Goal: Information Seeking & Learning: Learn about a topic

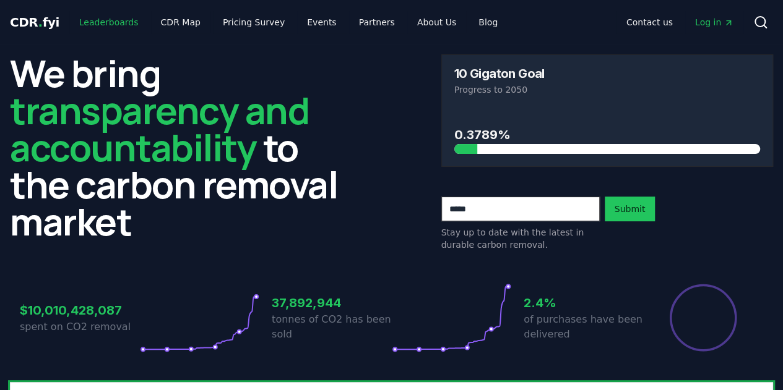
click at [125, 18] on link "Leaderboards" at bounding box center [108, 22] width 79 height 22
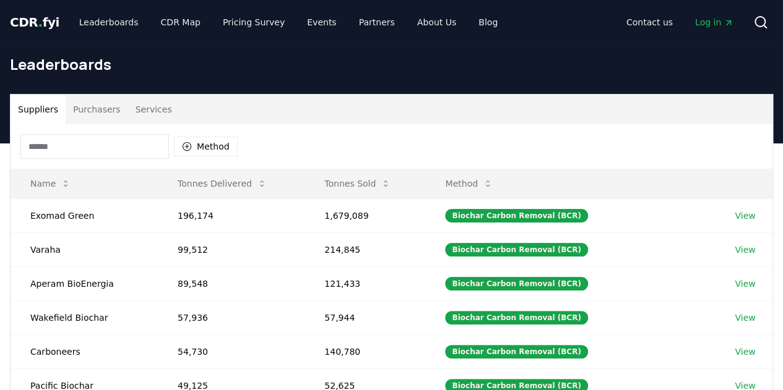
click at [98, 153] on input at bounding box center [94, 146] width 148 height 25
click at [209, 150] on button "Method" at bounding box center [206, 147] width 64 height 20
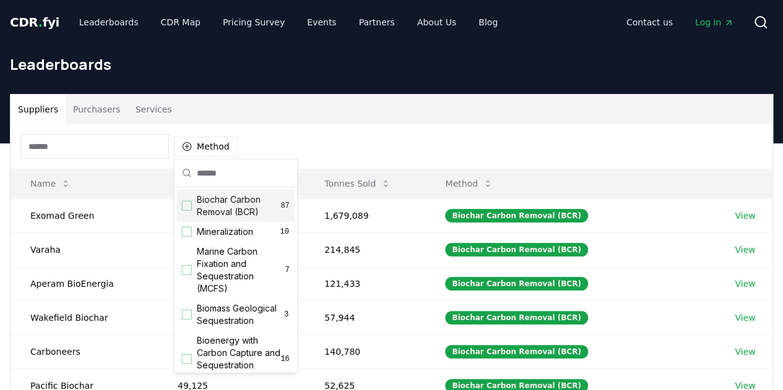
click at [187, 205] on div "Suggestions" at bounding box center [187, 206] width 10 height 10
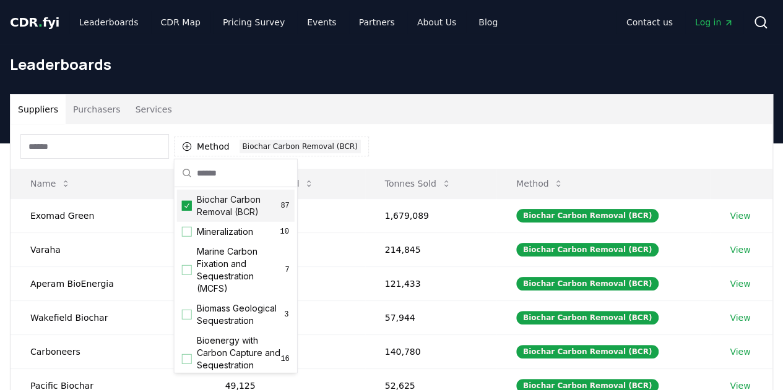
click at [417, 113] on div "Suppliers Purchasers Services" at bounding box center [392, 110] width 762 height 30
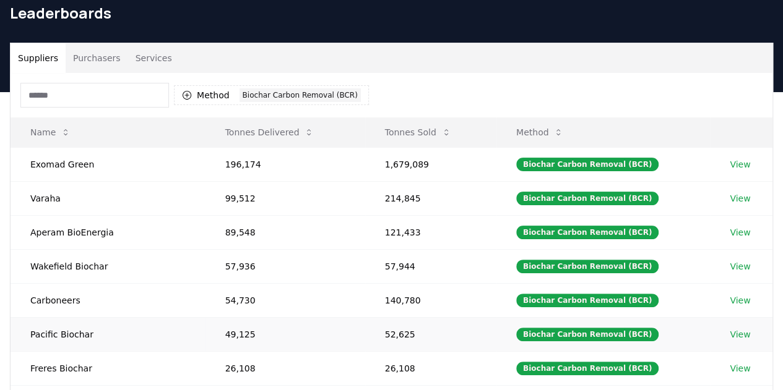
scroll to position [309, 0]
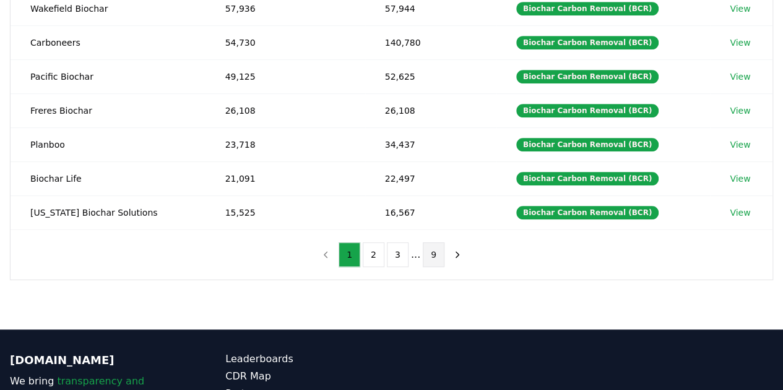
click at [426, 249] on button "9" at bounding box center [434, 255] width 22 height 25
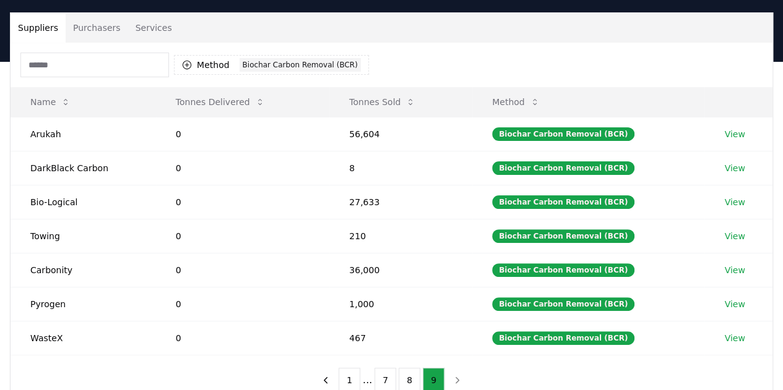
scroll to position [124, 0]
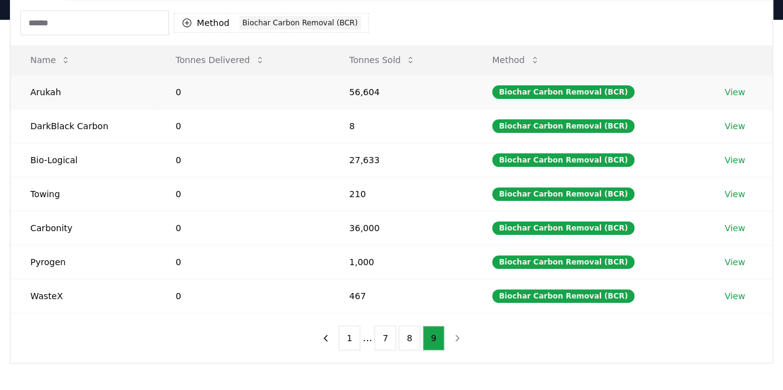
click at [738, 90] on link "View" at bounding box center [734, 92] width 20 height 12
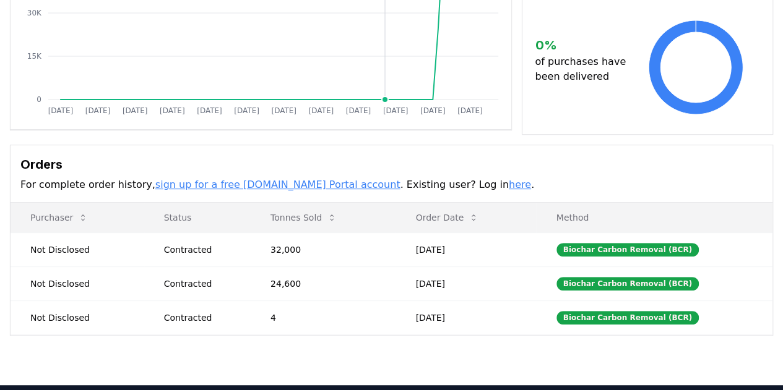
scroll to position [247, 0]
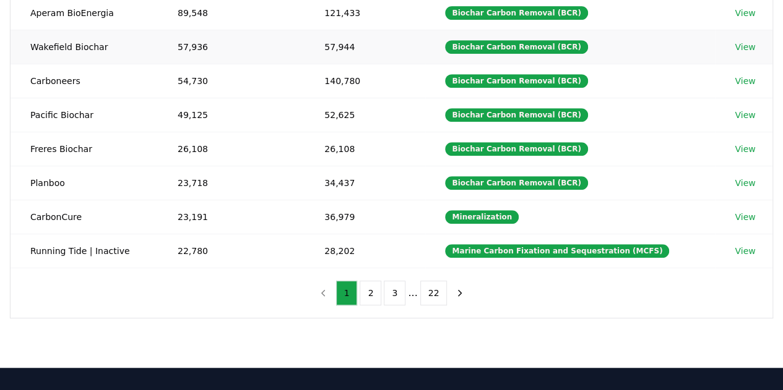
scroll to position [439, 0]
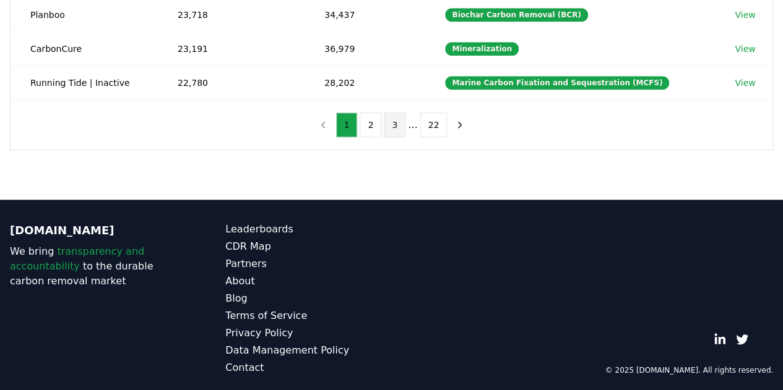
click at [394, 123] on button "3" at bounding box center [395, 125] width 22 height 25
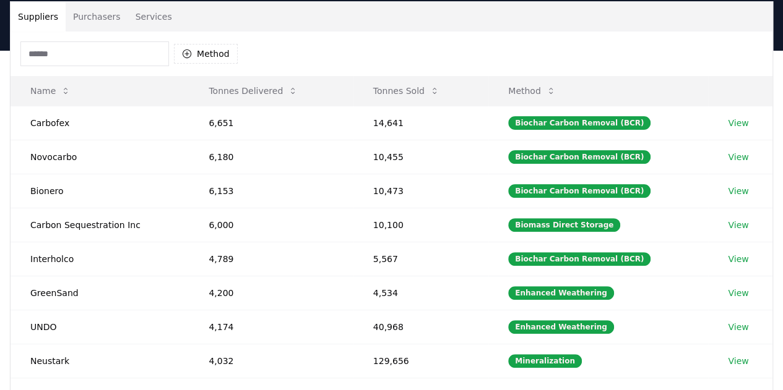
scroll to position [0, 0]
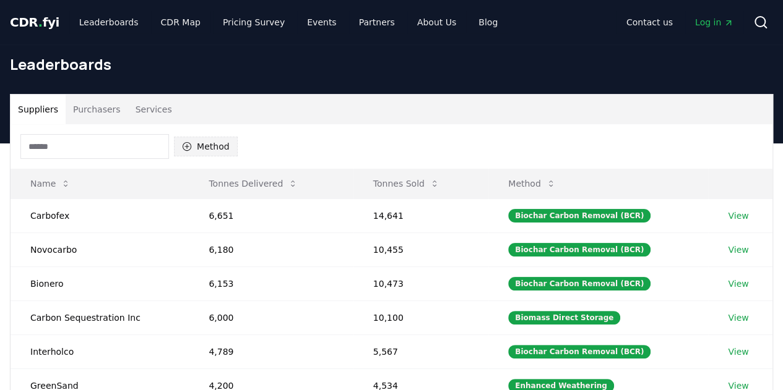
click at [209, 143] on button "Method" at bounding box center [206, 147] width 64 height 20
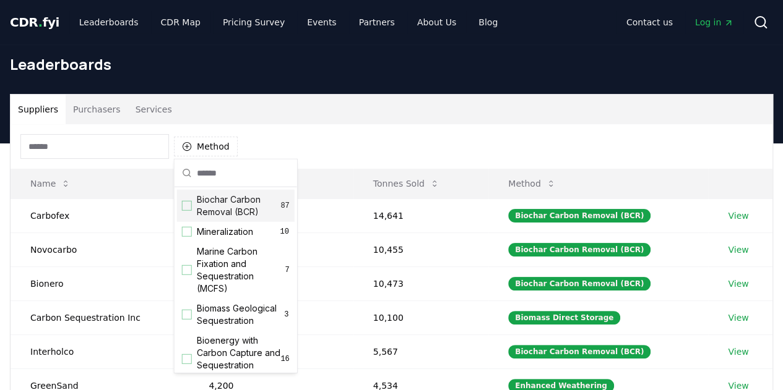
click at [230, 206] on span "Biochar Carbon Removal (BCR)" at bounding box center [239, 206] width 84 height 25
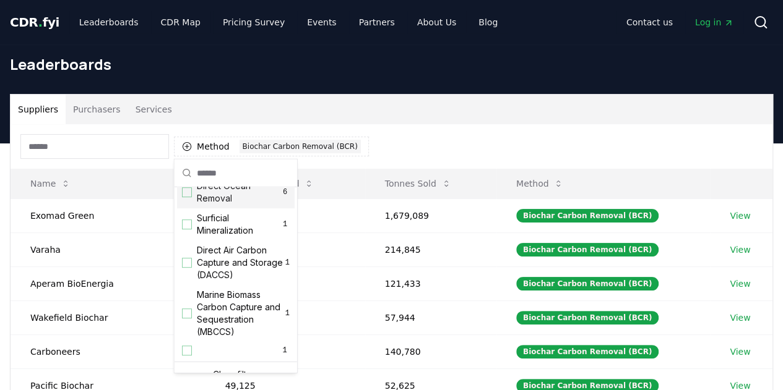
scroll to position [424, 0]
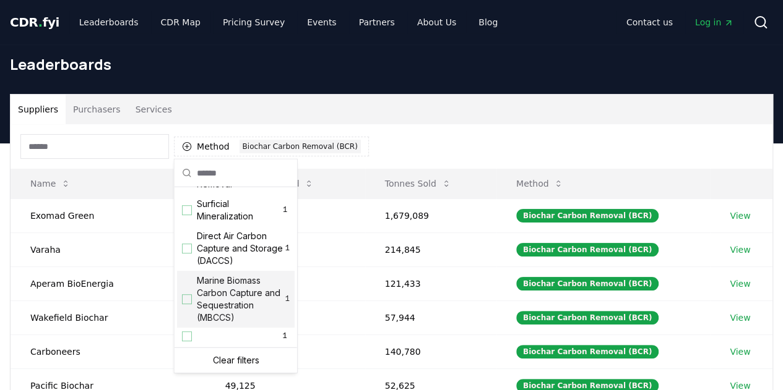
click at [410, 151] on div "Method 1 Biochar Carbon Removal (BCR)" at bounding box center [392, 146] width 762 height 45
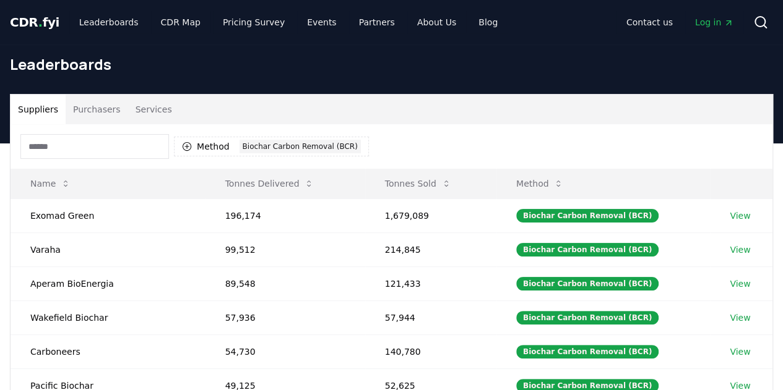
click at [416, 146] on div "Method 1 Biochar Carbon Removal (BCR)" at bounding box center [392, 146] width 762 height 45
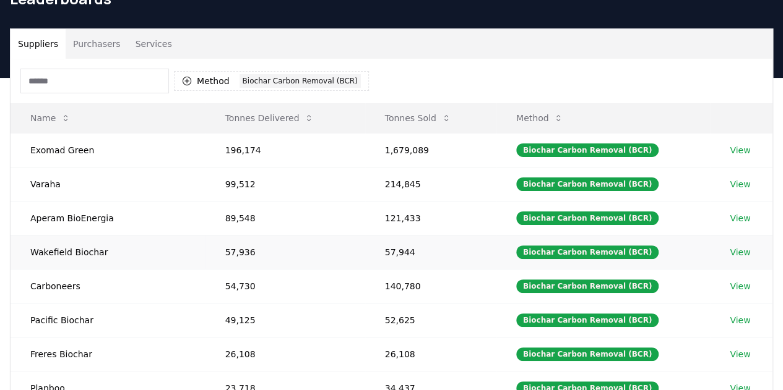
scroll to position [186, 0]
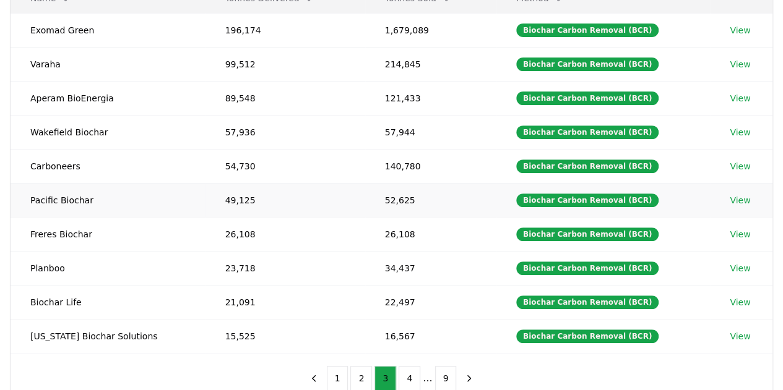
click at [371, 207] on td "52,625" at bounding box center [430, 200] width 131 height 34
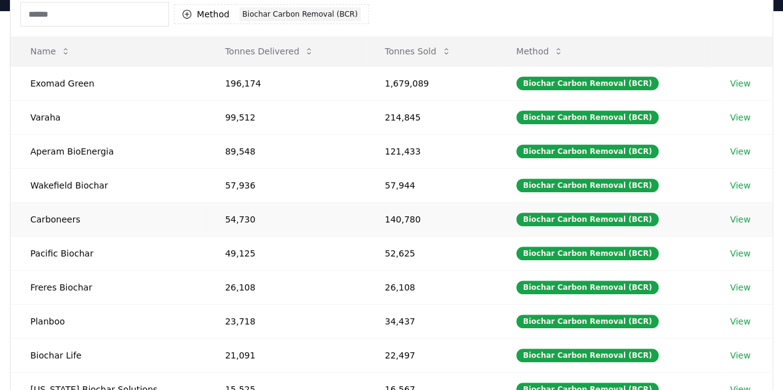
scroll to position [202, 0]
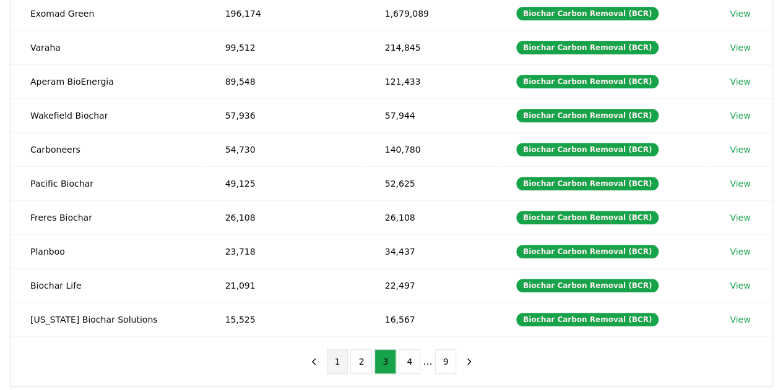
click at [338, 357] on button "1" at bounding box center [338, 362] width 22 height 25
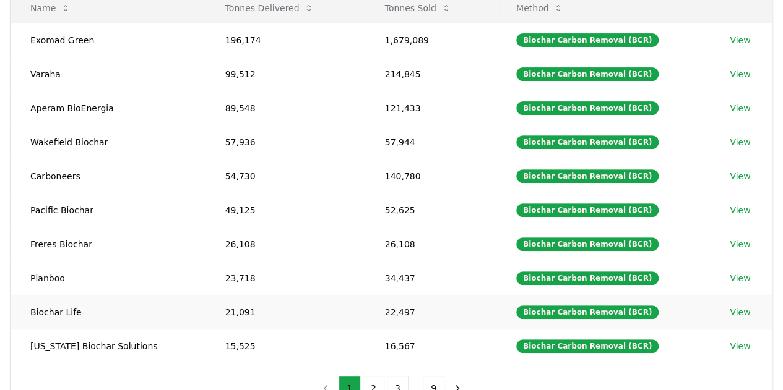
scroll to position [247, 0]
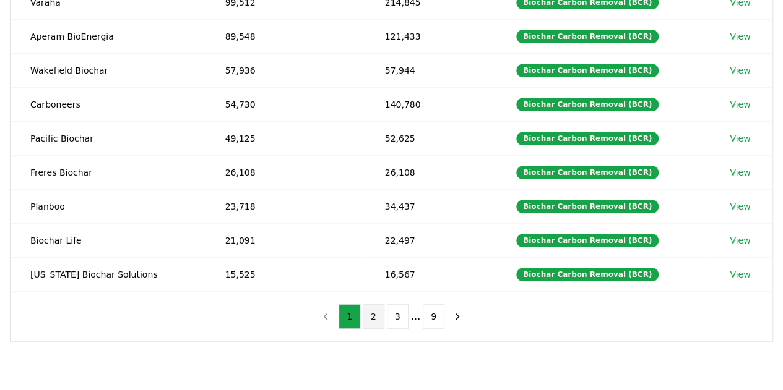
click at [371, 314] on button "2" at bounding box center [374, 316] width 22 height 25
